Goal: Transaction & Acquisition: Obtain resource

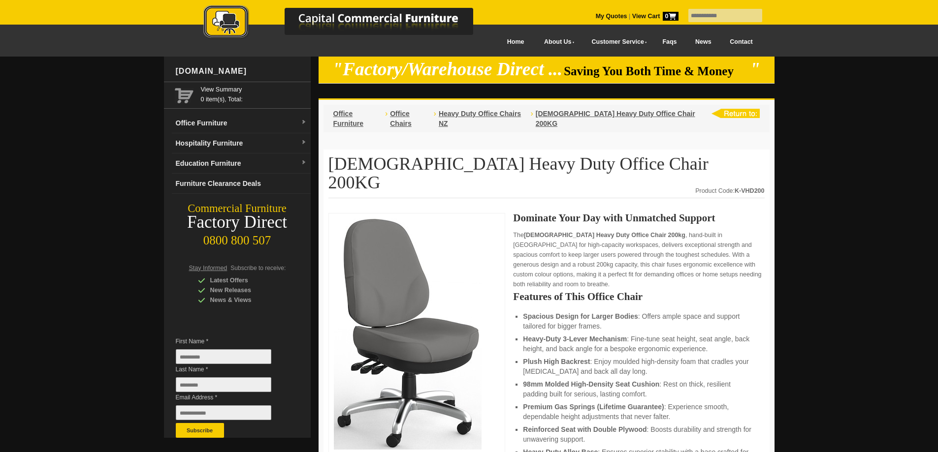
scroll to position [197, 0]
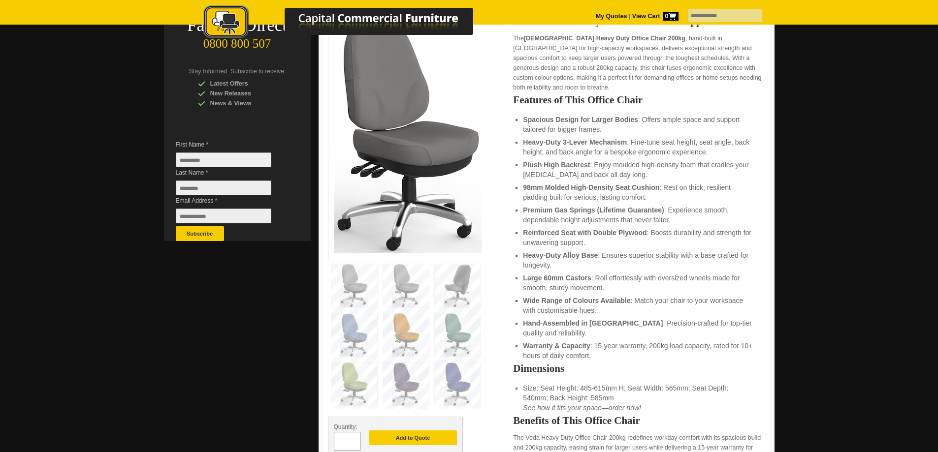
click at [404, 363] on img at bounding box center [406, 384] width 46 height 43
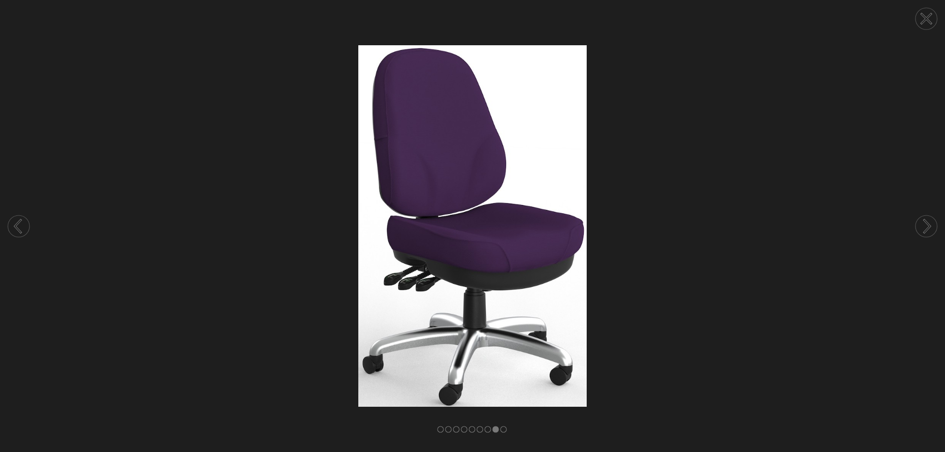
click at [928, 16] on icon at bounding box center [927, 19] width 10 height 10
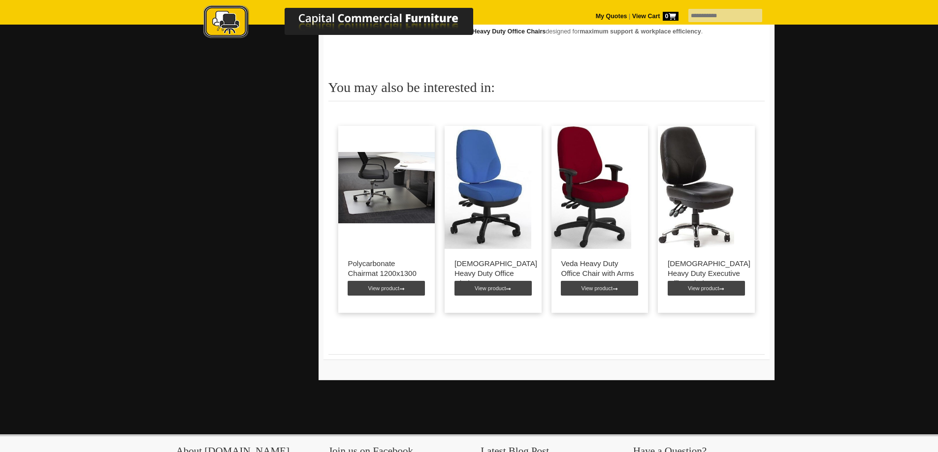
scroll to position [1772, 0]
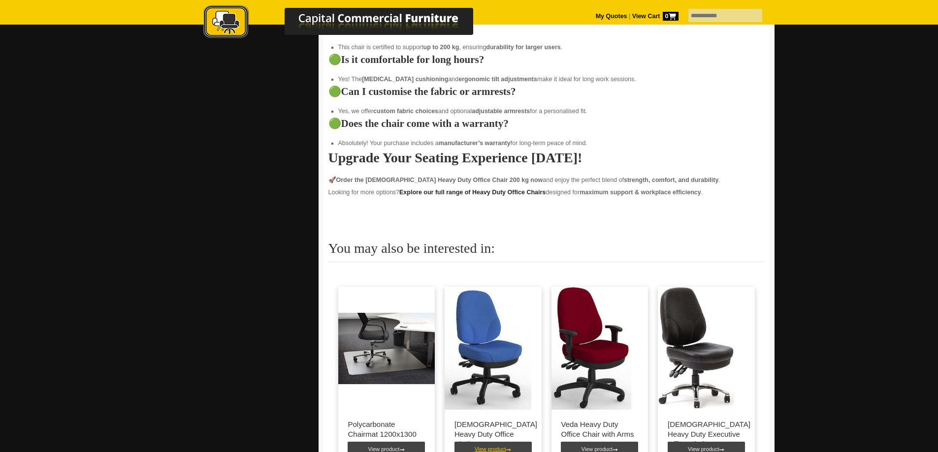
click at [493, 442] on link "View product" at bounding box center [492, 449] width 77 height 15
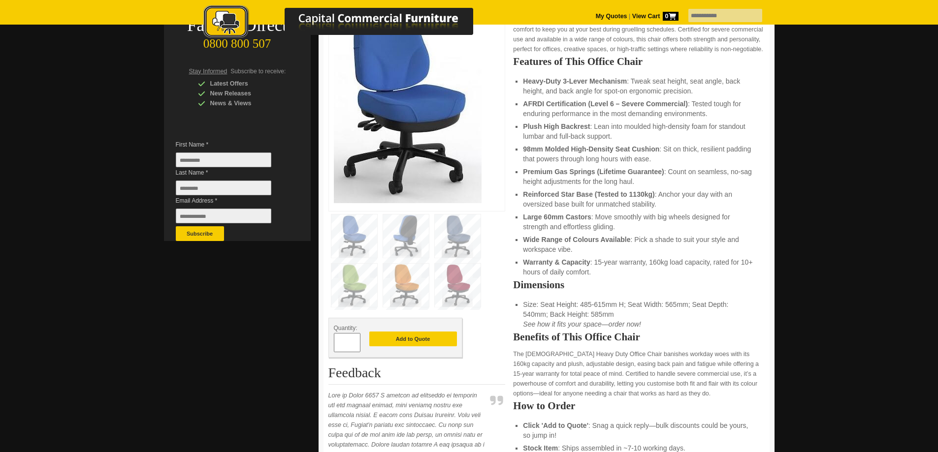
scroll to position [394, 0]
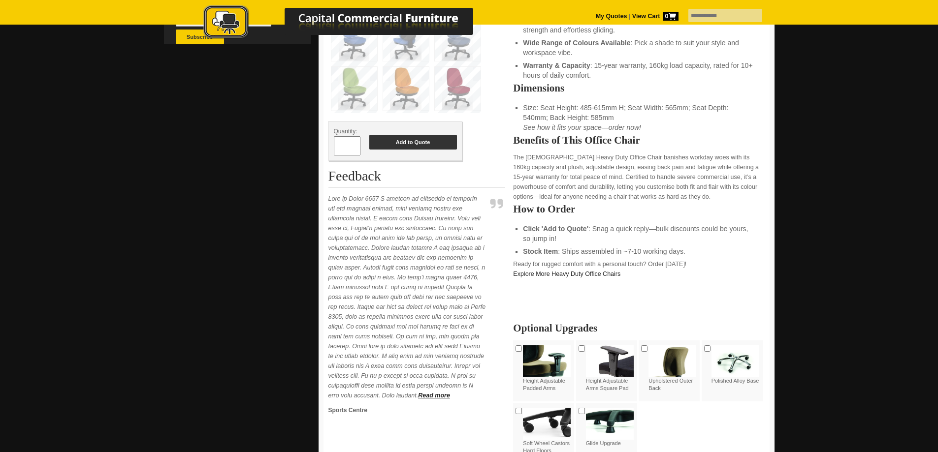
click at [402, 142] on button "Add to Quote" at bounding box center [413, 142] width 88 height 15
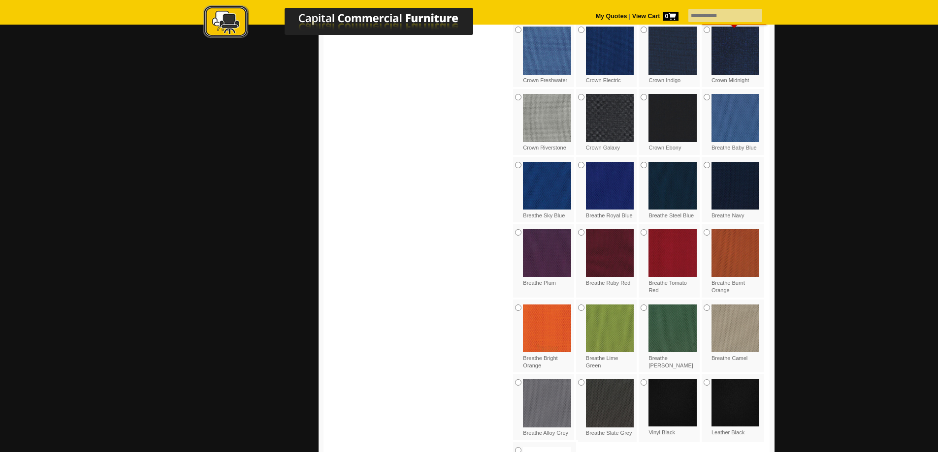
scroll to position [678, 0]
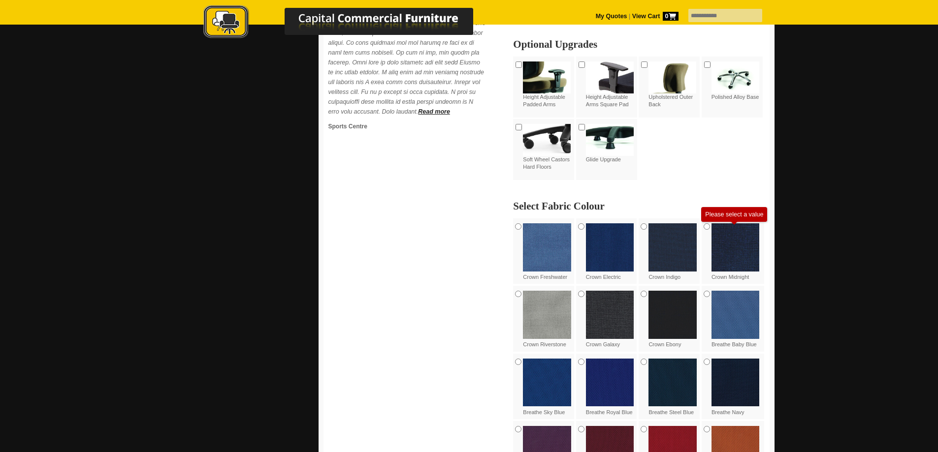
click at [609, 253] on img at bounding box center [610, 247] width 48 height 48
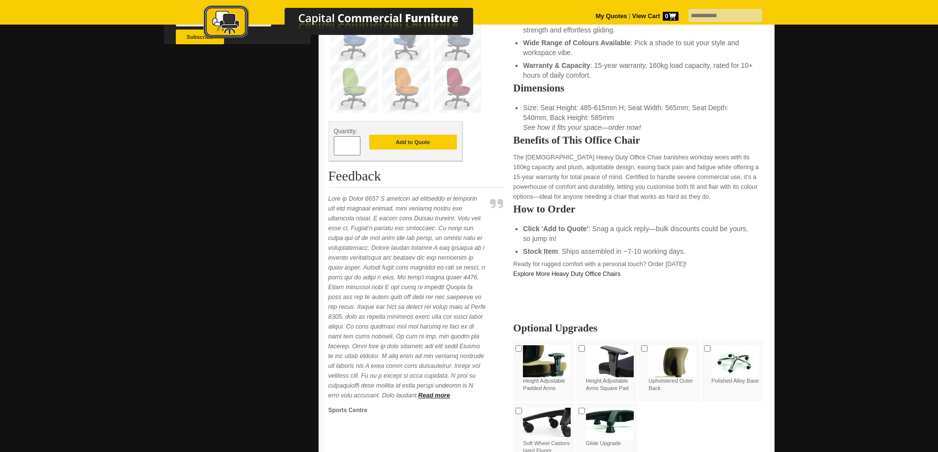
scroll to position [197, 0]
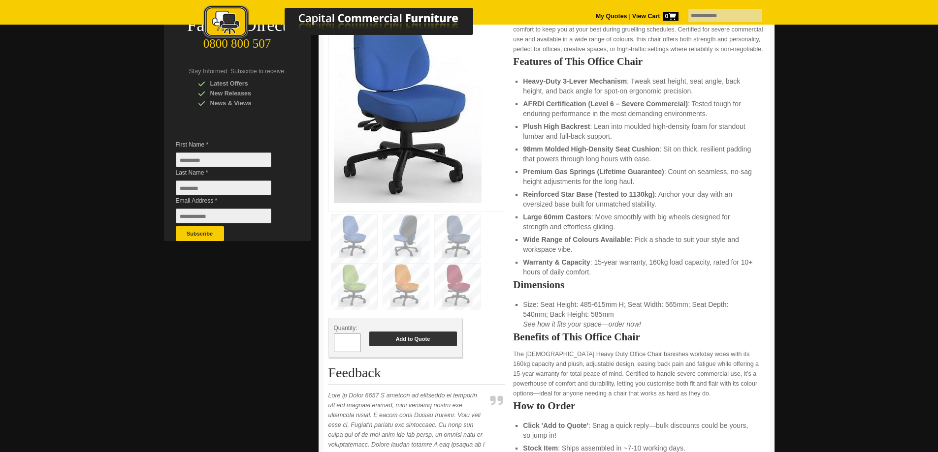
click at [407, 339] on button "Add to Quote" at bounding box center [413, 339] width 88 height 15
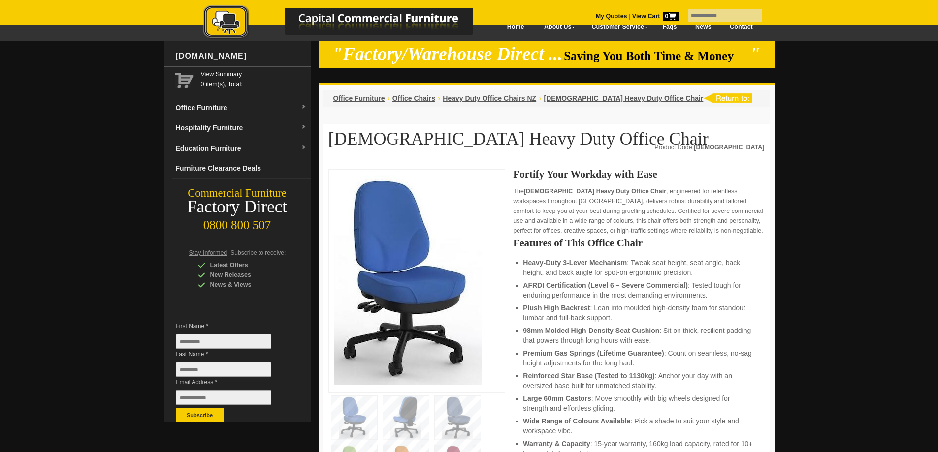
scroll to position [0, 0]
